Goal: Use online tool/utility: Utilize a website feature to perform a specific function

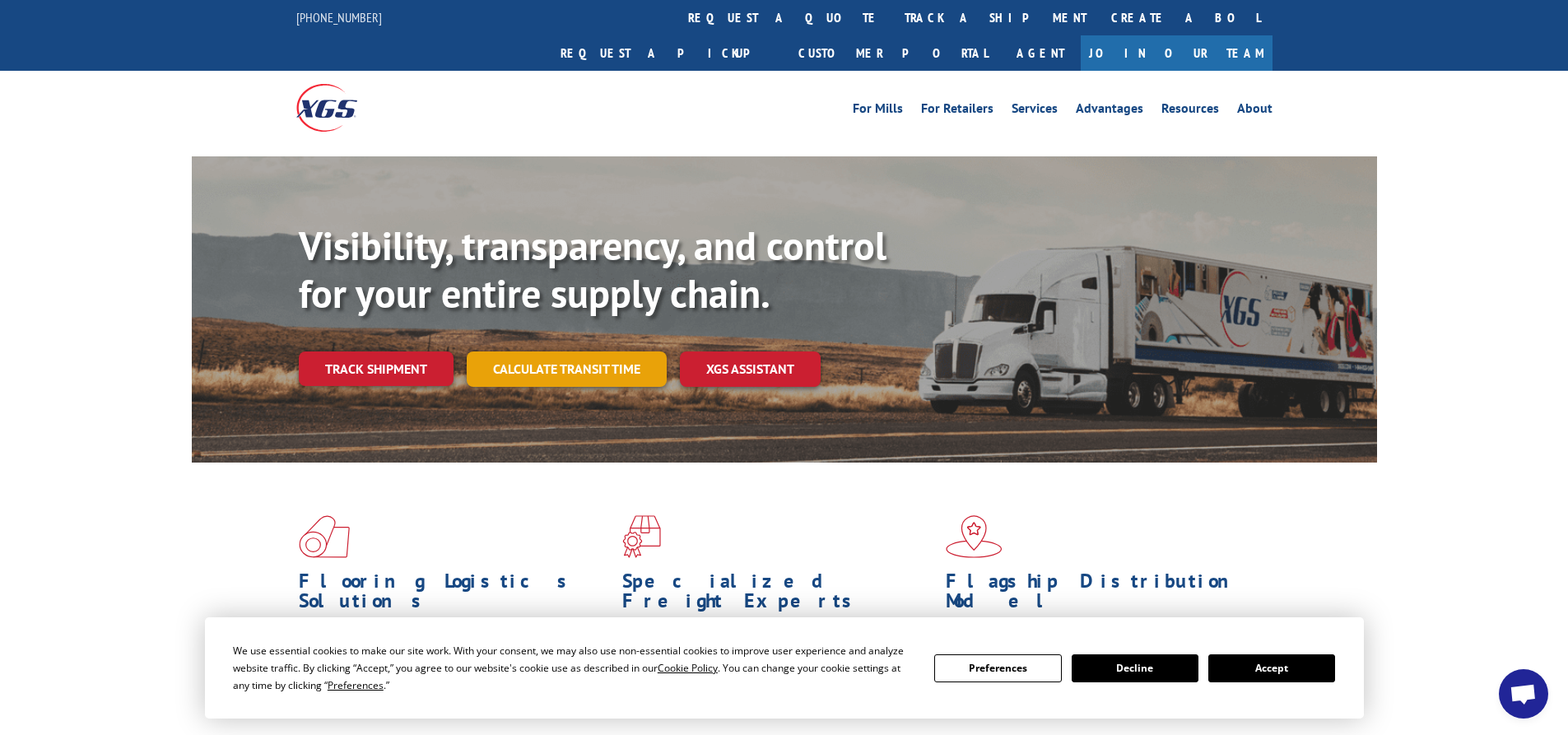
click at [530, 351] on link "Calculate transit time" at bounding box center [566, 368] width 200 height 35
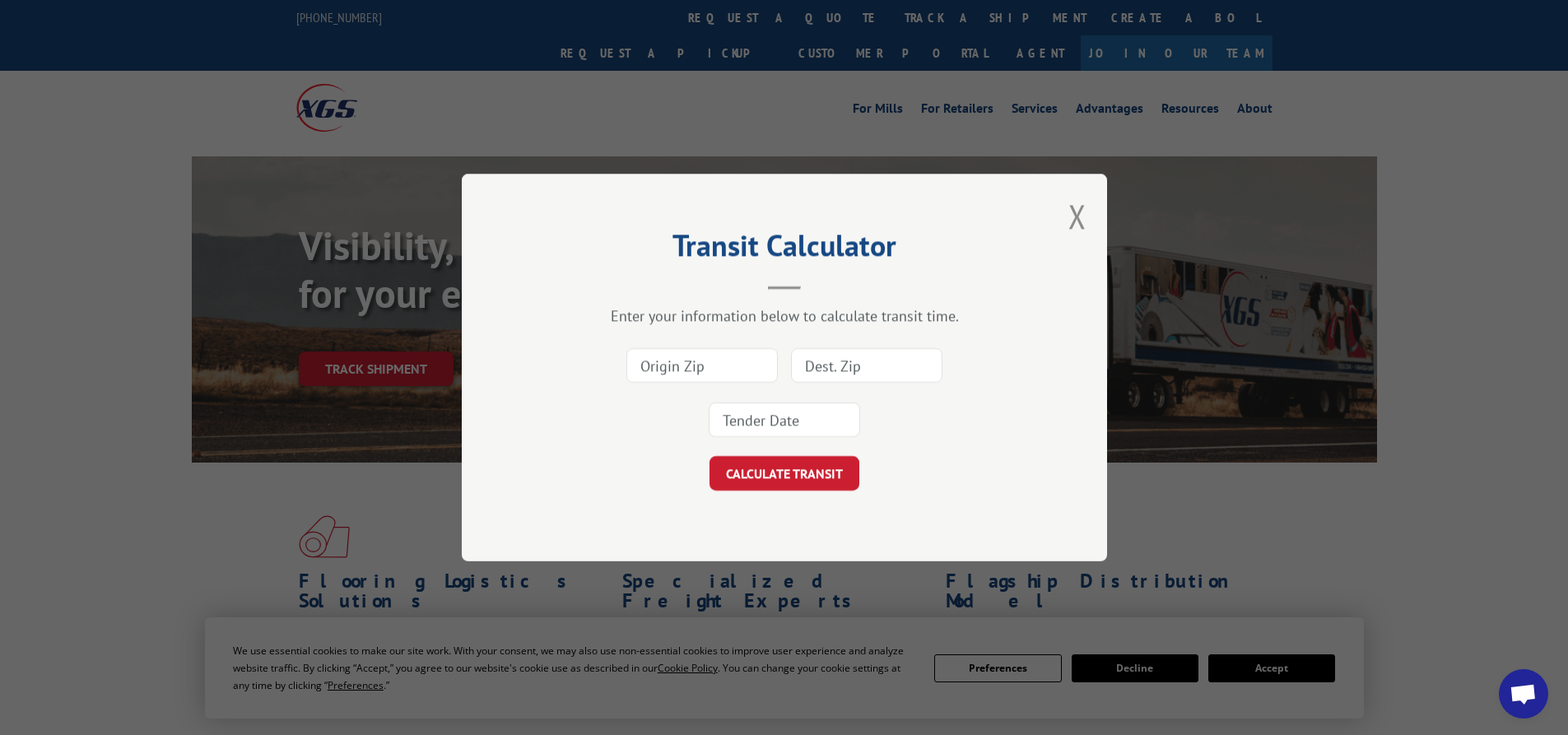
click at [731, 366] on input at bounding box center [702, 365] width 152 height 34
type input "30720"
click at [832, 368] on input at bounding box center [866, 365] width 152 height 34
type input "90670"
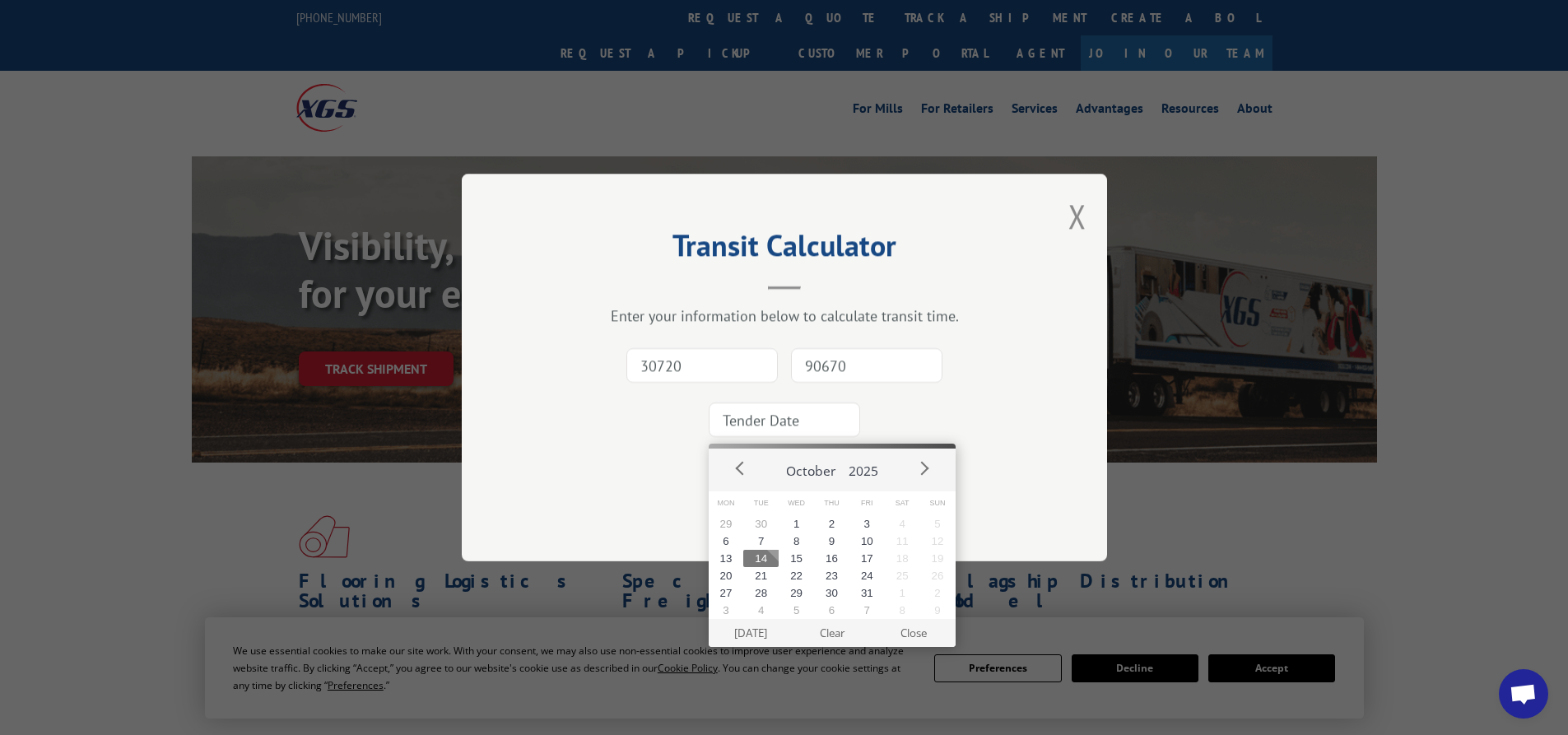
click at [802, 433] on input at bounding box center [784, 420] width 152 height 34
click at [860, 557] on button "17" at bounding box center [866, 558] width 35 height 17
type input "[DATE]"
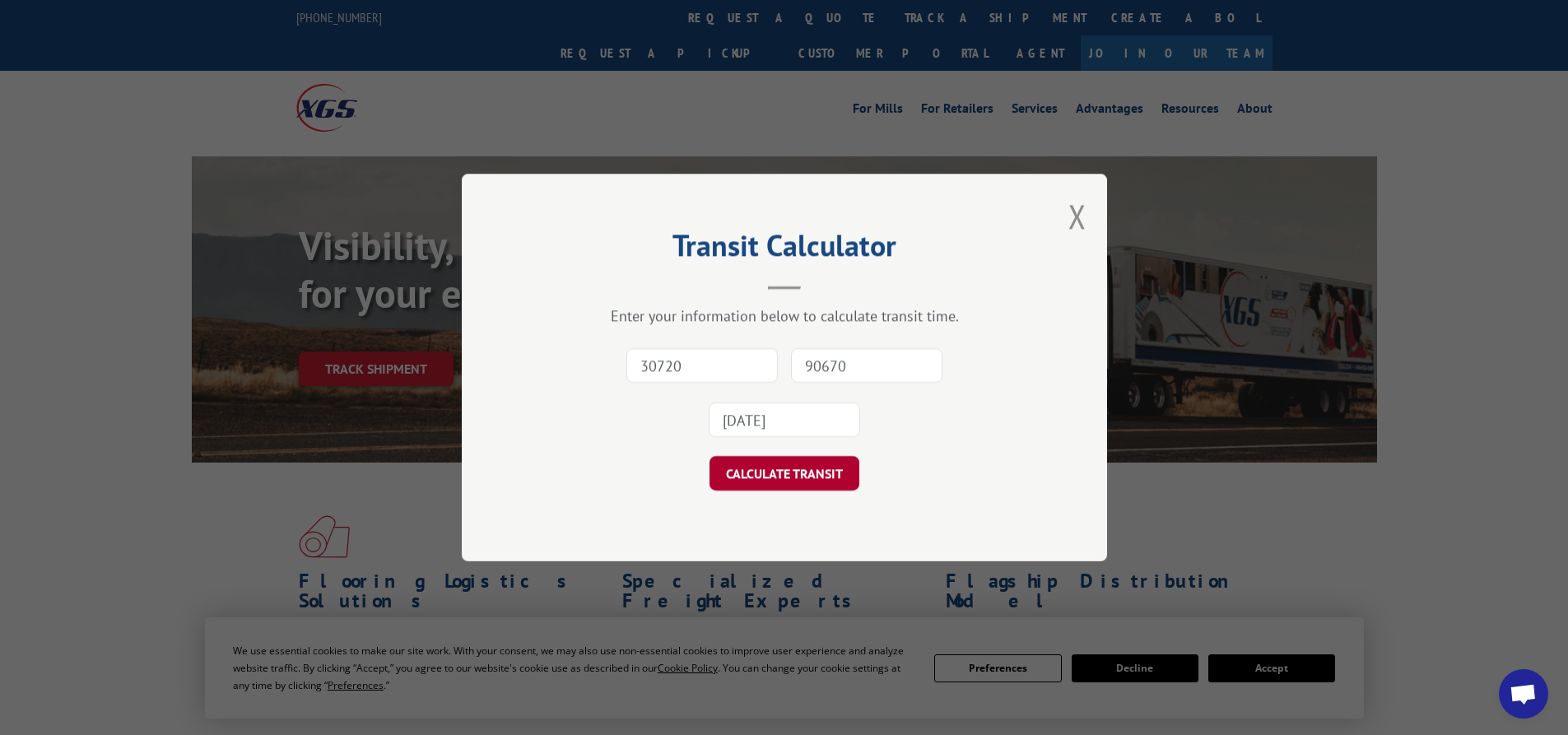
click at [832, 456] on button "CALCULATE TRANSIT" at bounding box center [784, 473] width 150 height 34
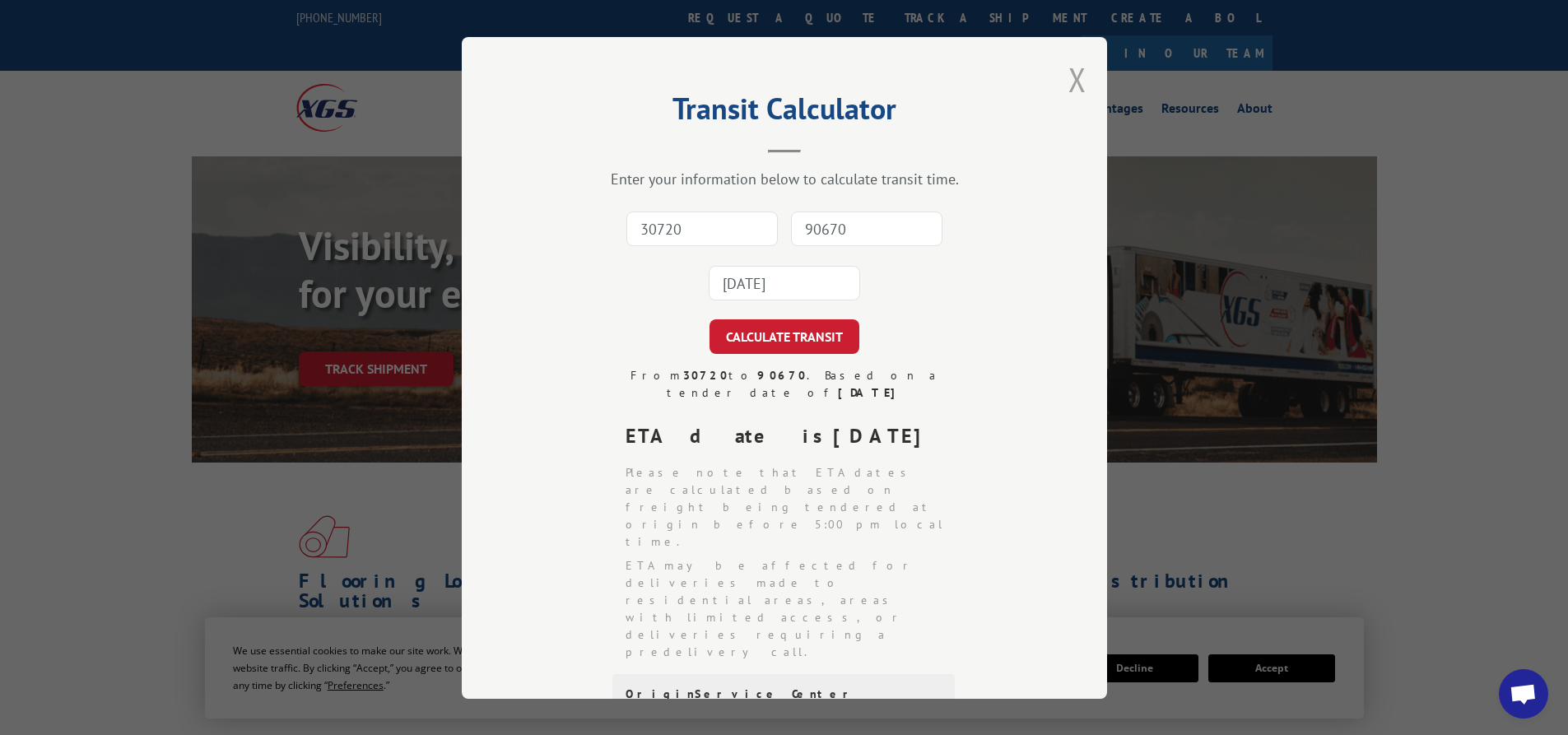
click at [1068, 91] on button "Close modal" at bounding box center [1077, 79] width 18 height 44
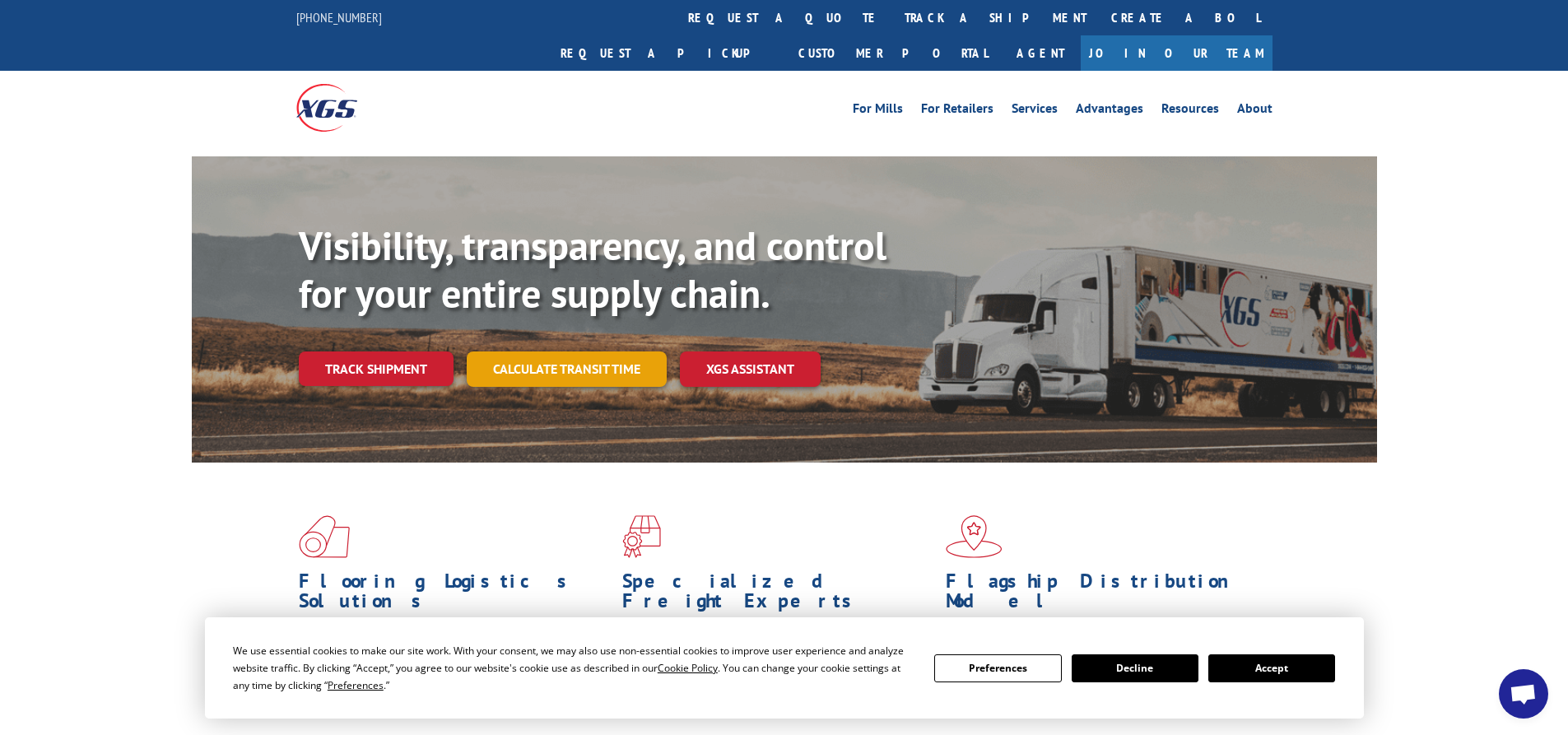
click at [515, 351] on link "Calculate transit time" at bounding box center [566, 368] width 200 height 35
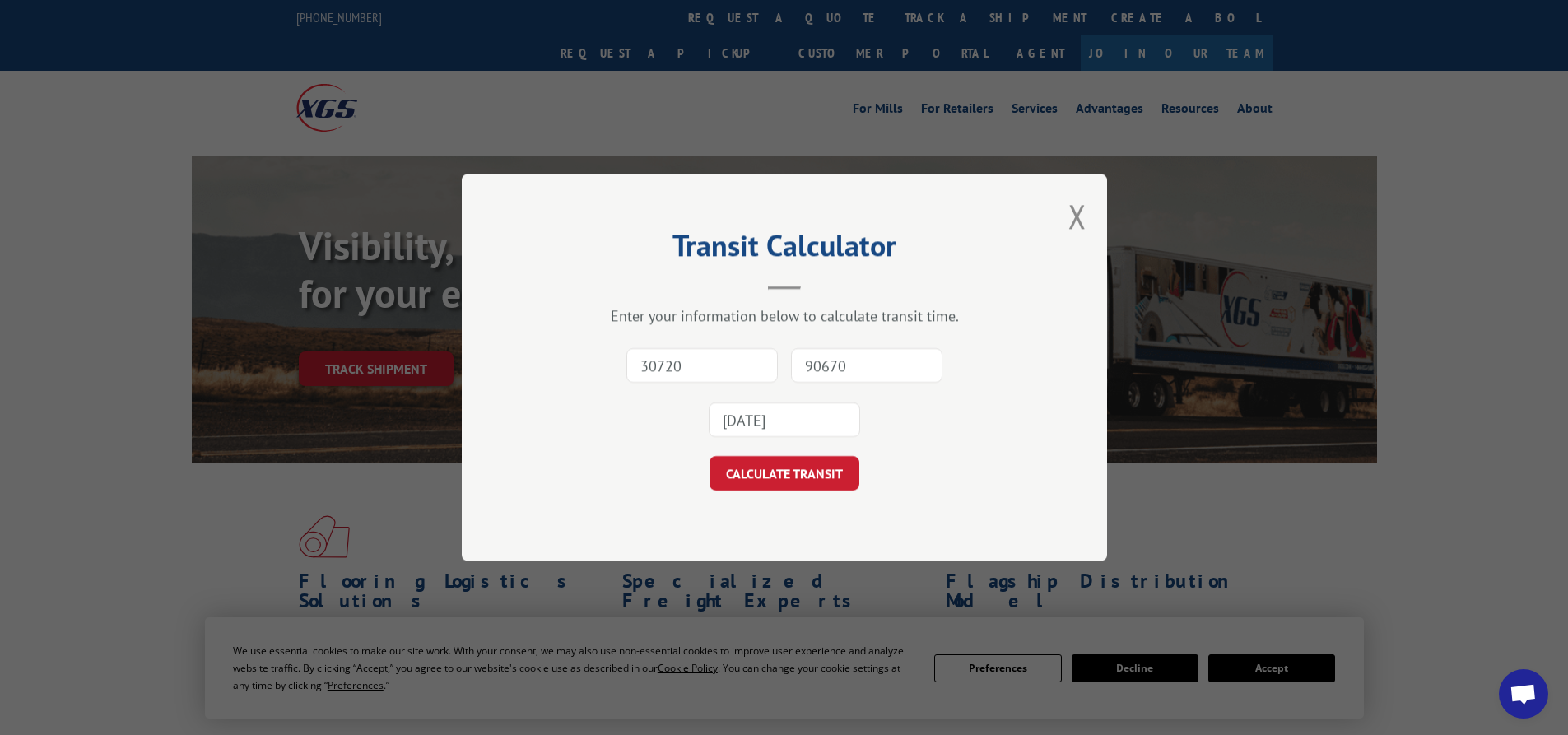
type input "30720"
click at [876, 368] on input "90670" at bounding box center [866, 365] width 152 height 34
type input "90670"
click at [747, 425] on input "[DATE]" at bounding box center [784, 420] width 152 height 34
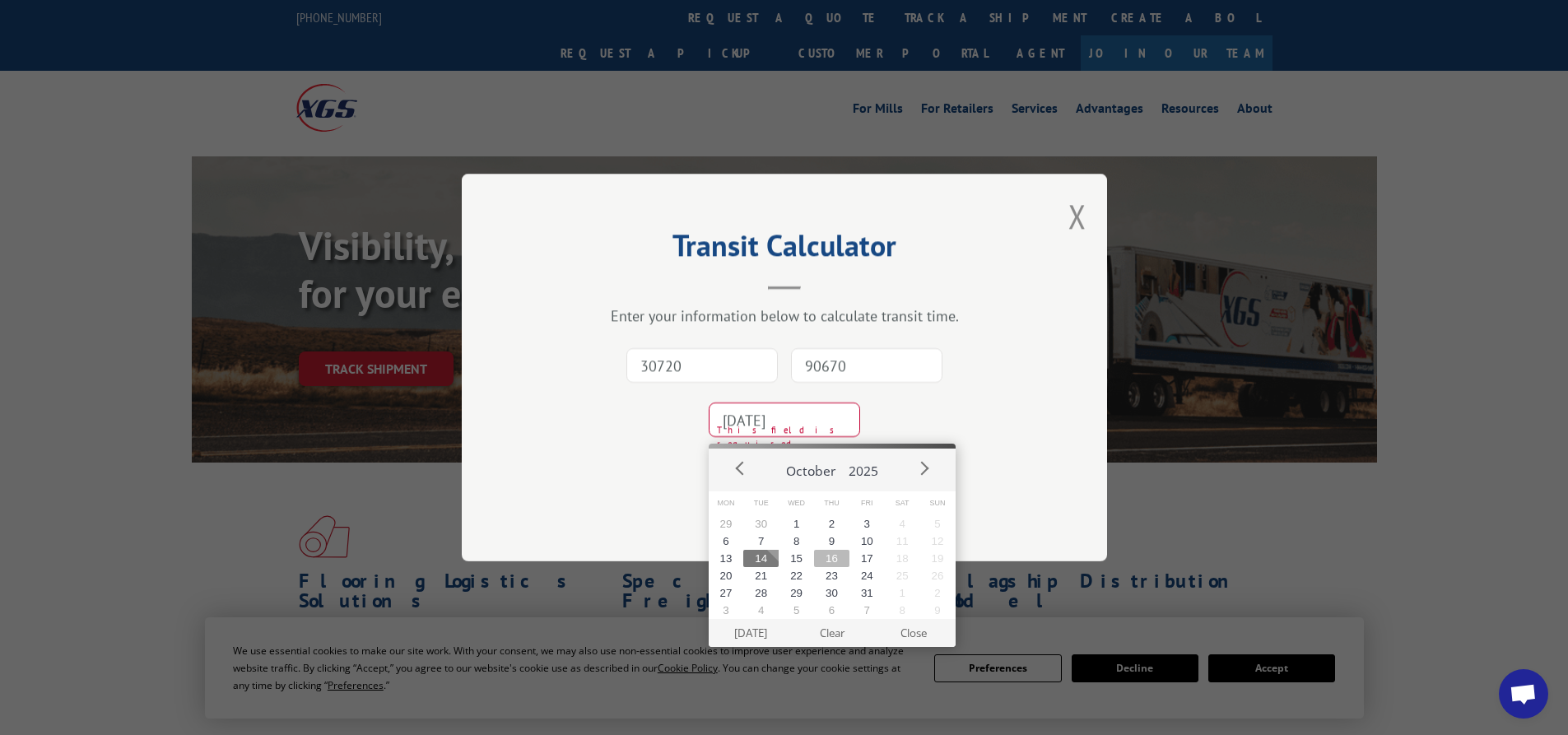
click at [828, 556] on button "16" at bounding box center [831, 558] width 35 height 17
type input "[DATE]"
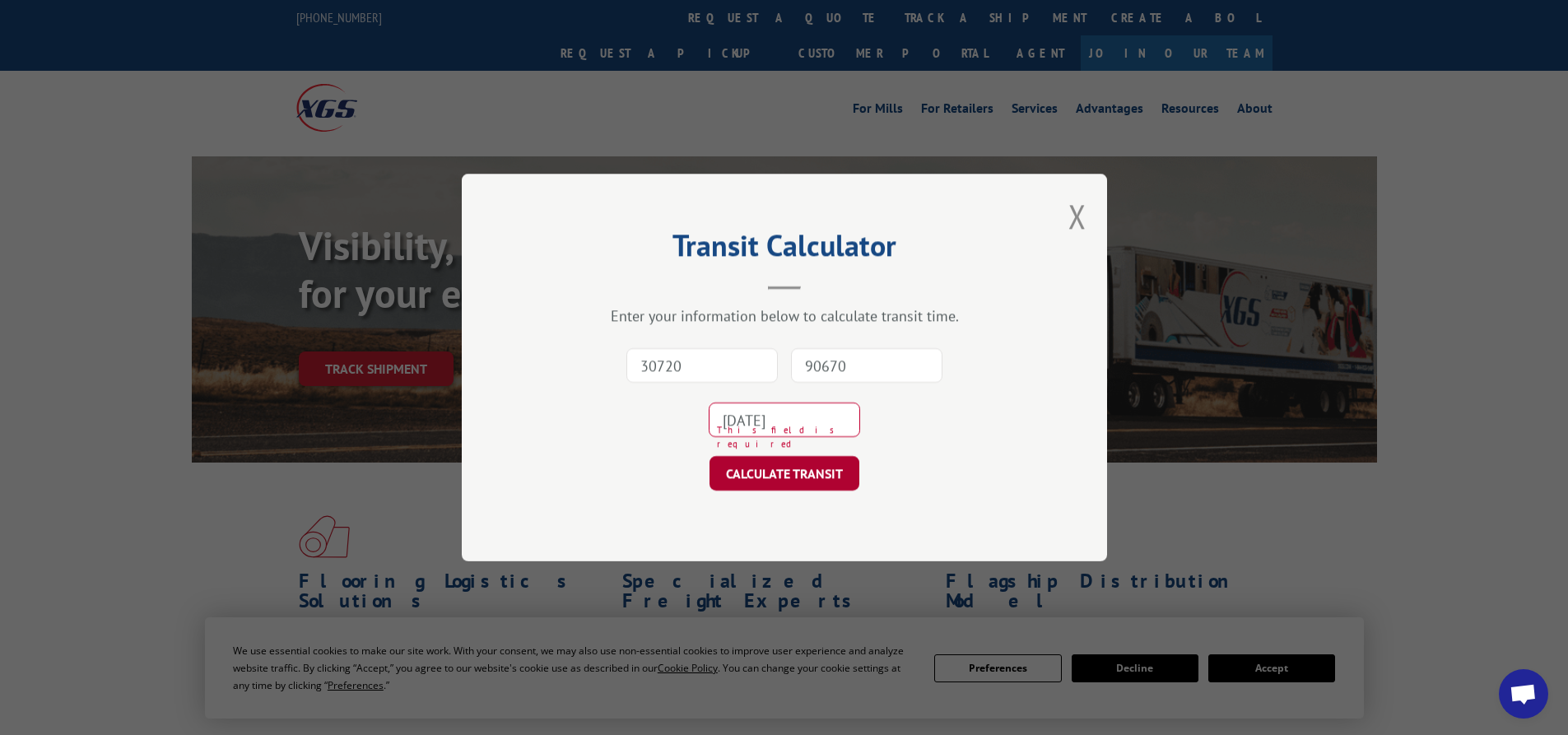
click at [806, 480] on button "CALCULATE TRANSIT" at bounding box center [784, 473] width 150 height 34
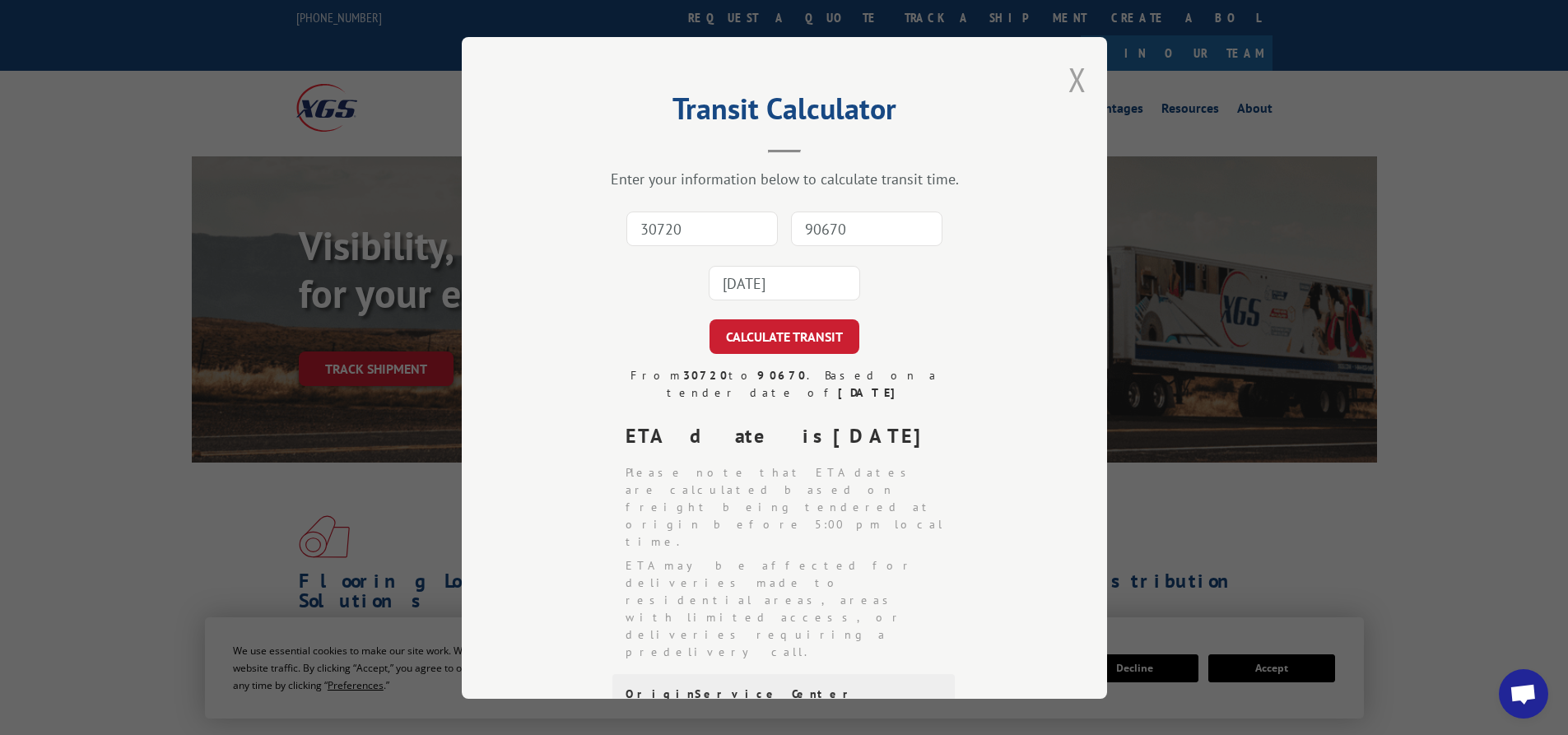
click at [1072, 82] on button "Close modal" at bounding box center [1077, 79] width 18 height 44
